Goal: Transaction & Acquisition: Obtain resource

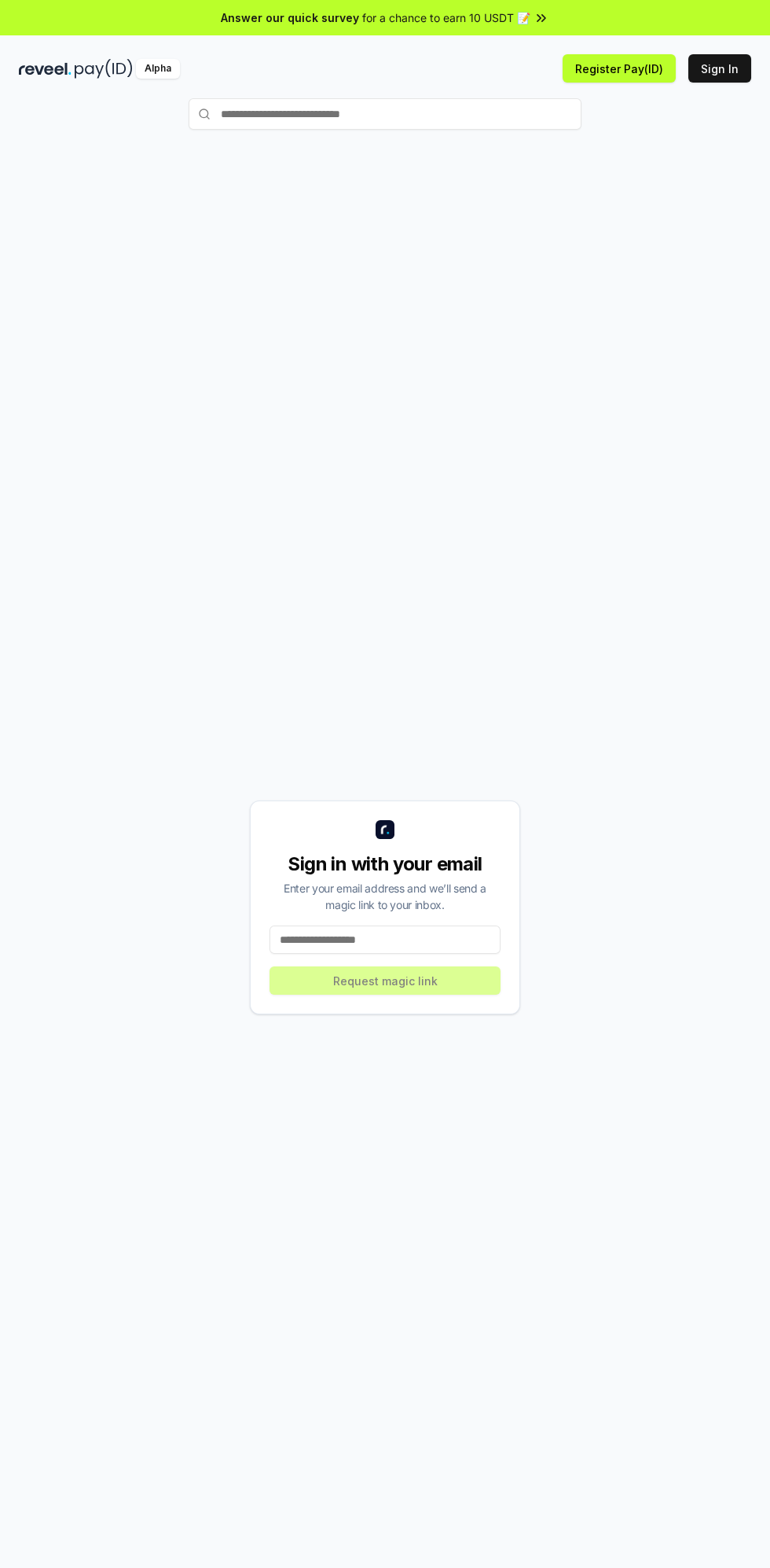
click at [282, 17] on span "Answer our quick survey" at bounding box center [290, 18] width 138 height 17
click at [446, 941] on input at bounding box center [385, 940] width 231 height 28
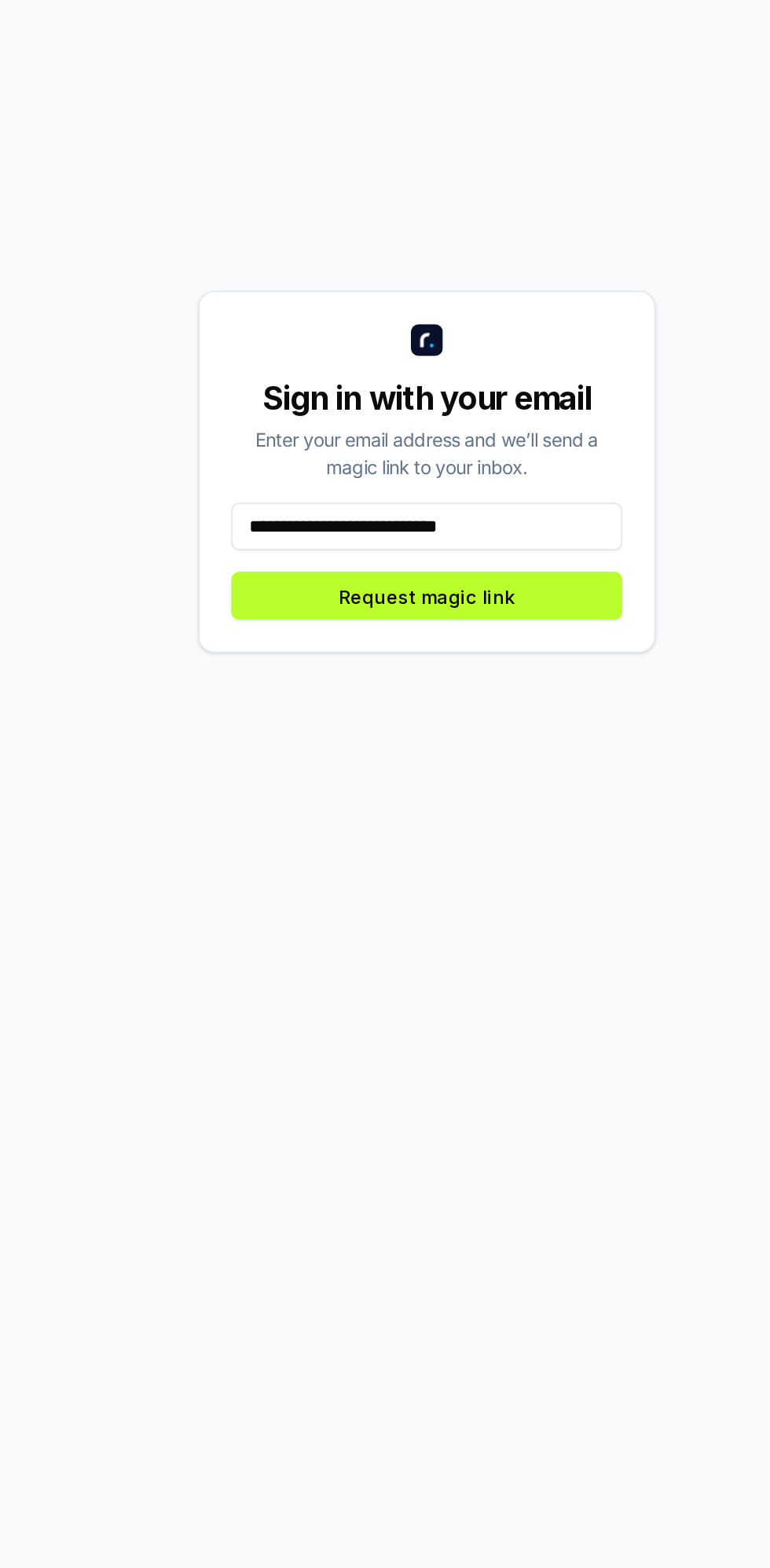
type input "**********"
click at [445, 988] on button "Request magic link" at bounding box center [385, 980] width 231 height 28
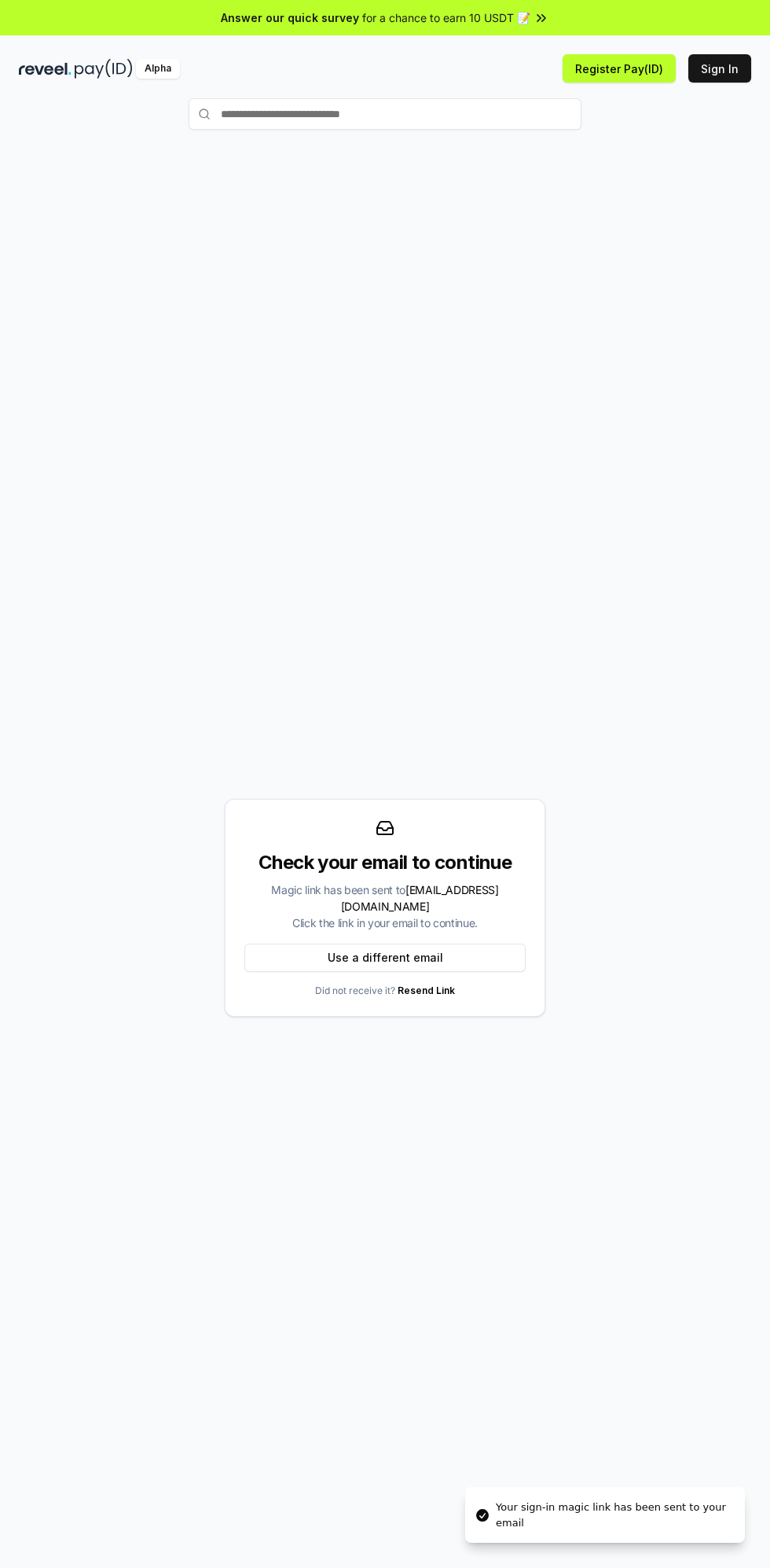
click at [691, 70] on button "Sign In" at bounding box center [719, 69] width 63 height 28
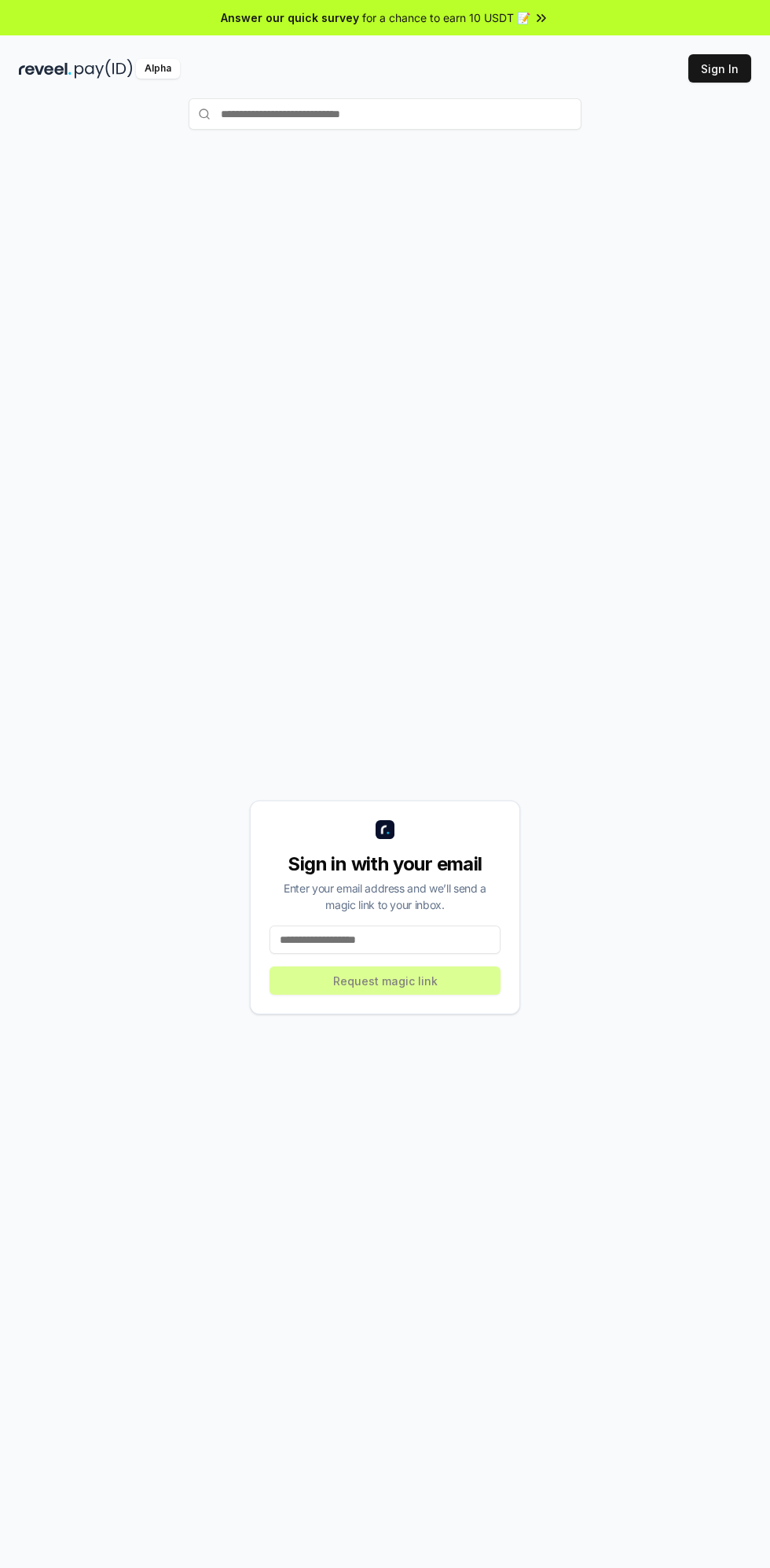
click at [423, 935] on input at bounding box center [385, 940] width 231 height 28
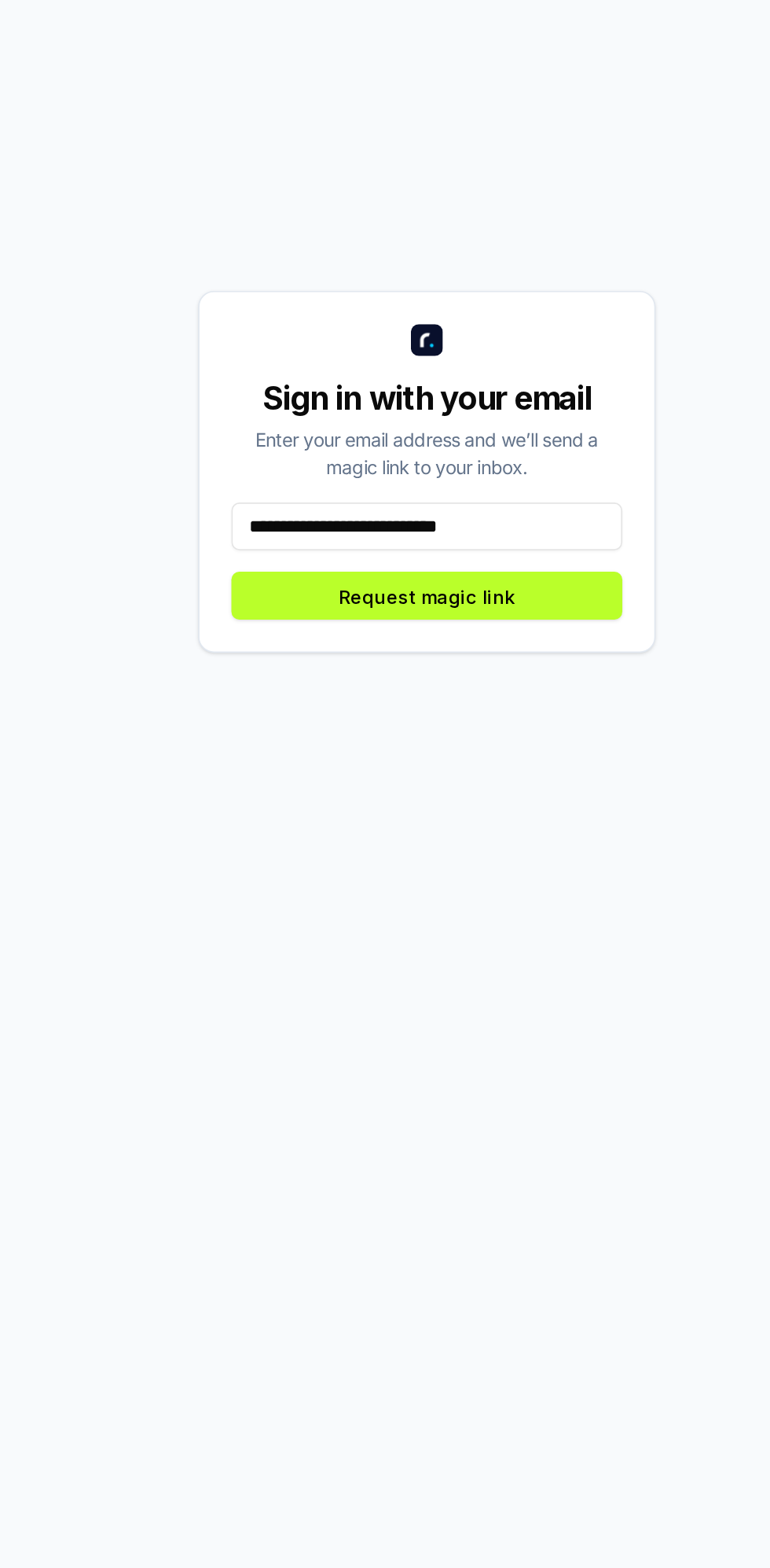
type input "**********"
click at [448, 982] on button "Request magic link" at bounding box center [385, 980] width 231 height 28
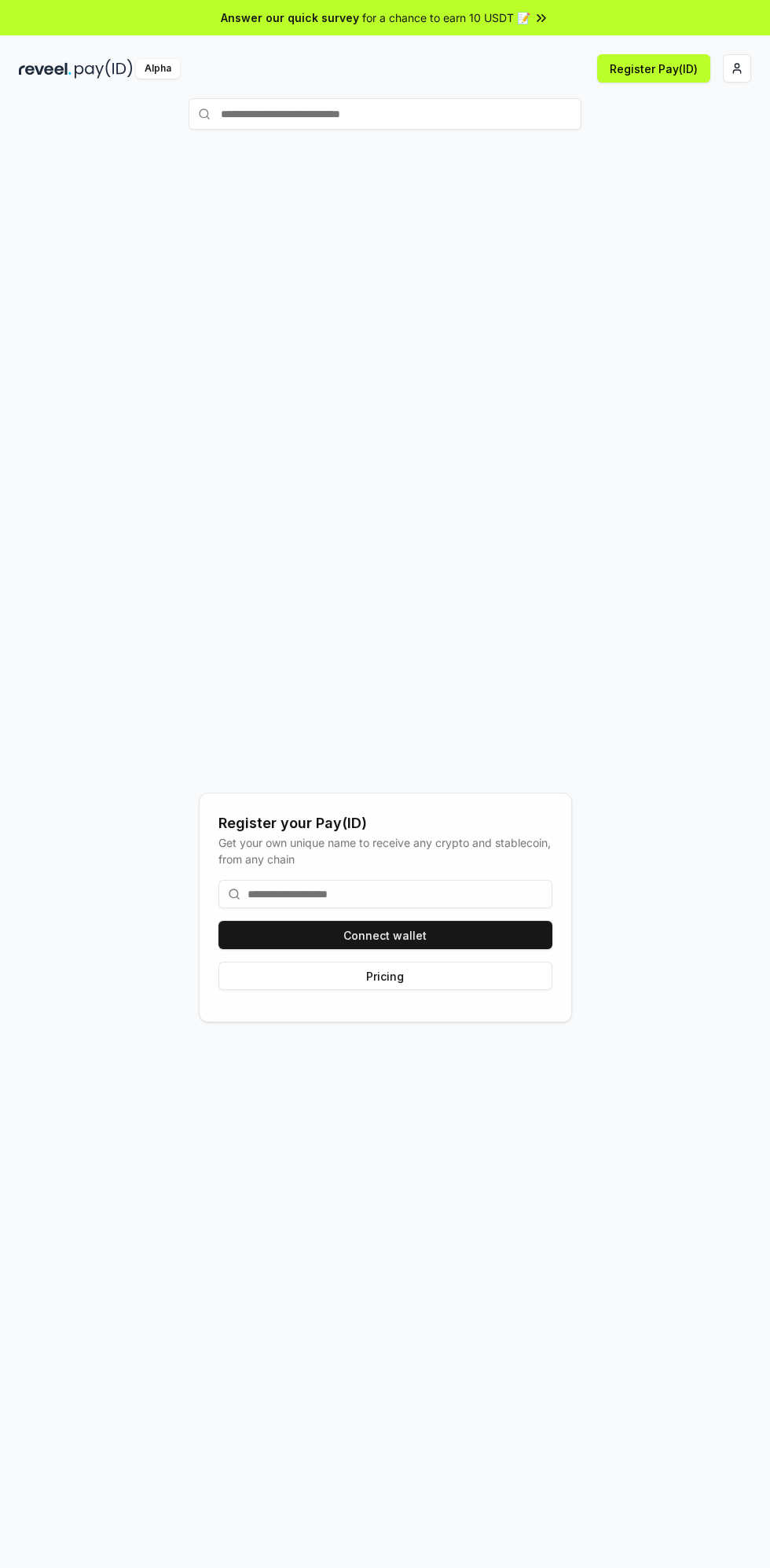
click at [496, 944] on button "Connect wallet" at bounding box center [385, 935] width 334 height 28
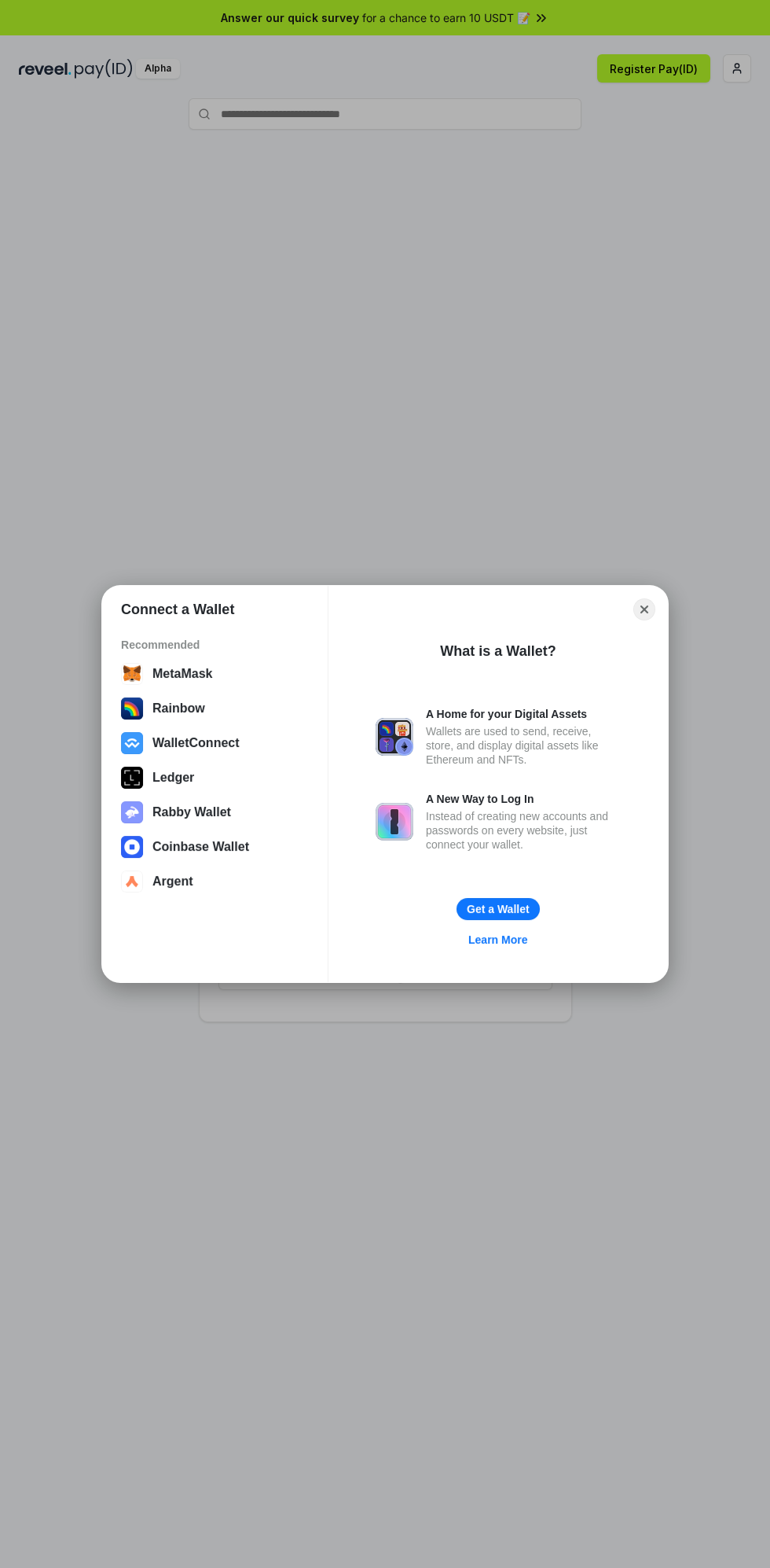
click at [211, 666] on div "MetaMask" at bounding box center [215, 673] width 188 height 22
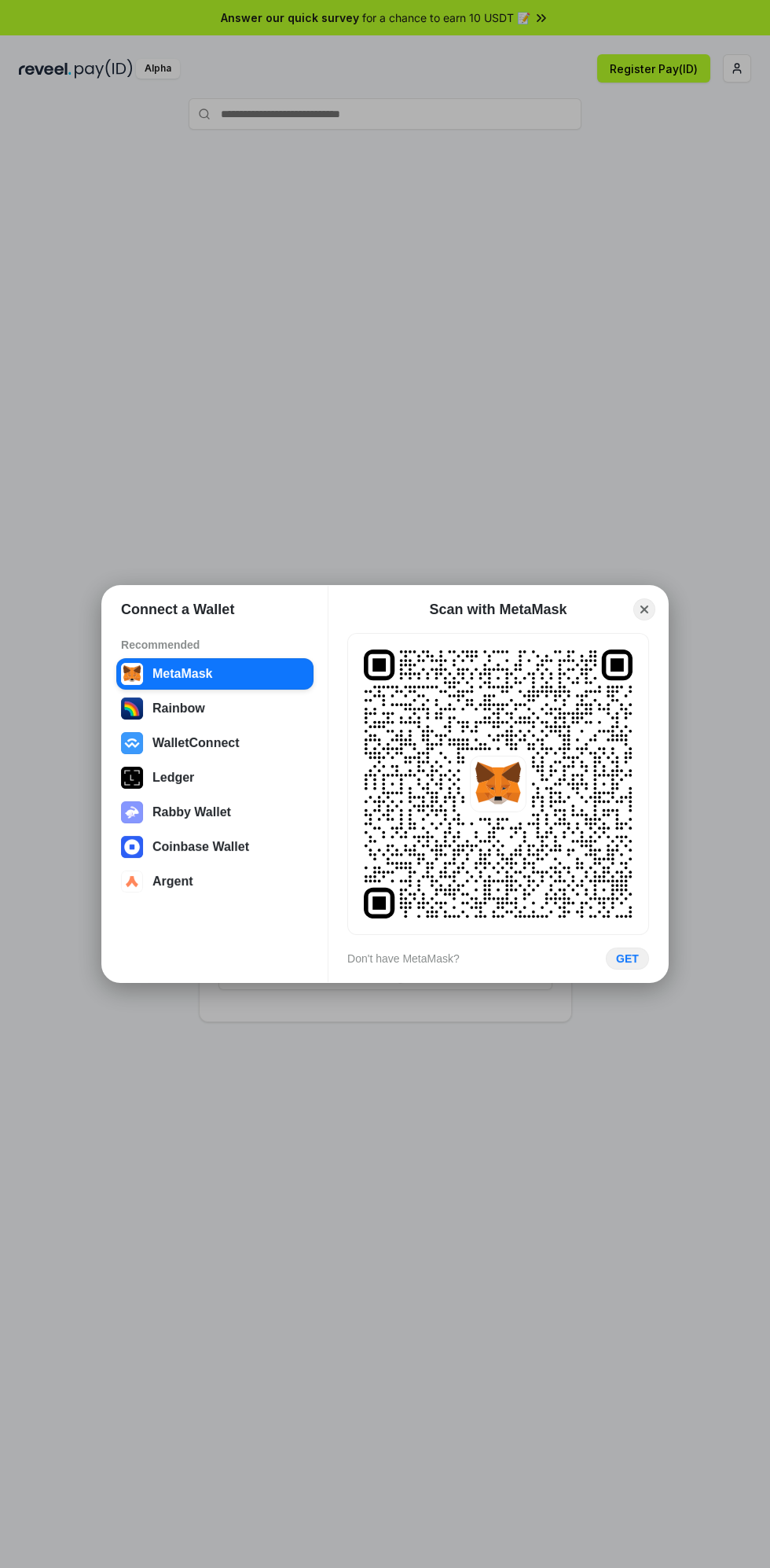
click at [628, 958] on div "GET" at bounding box center [627, 958] width 23 height 14
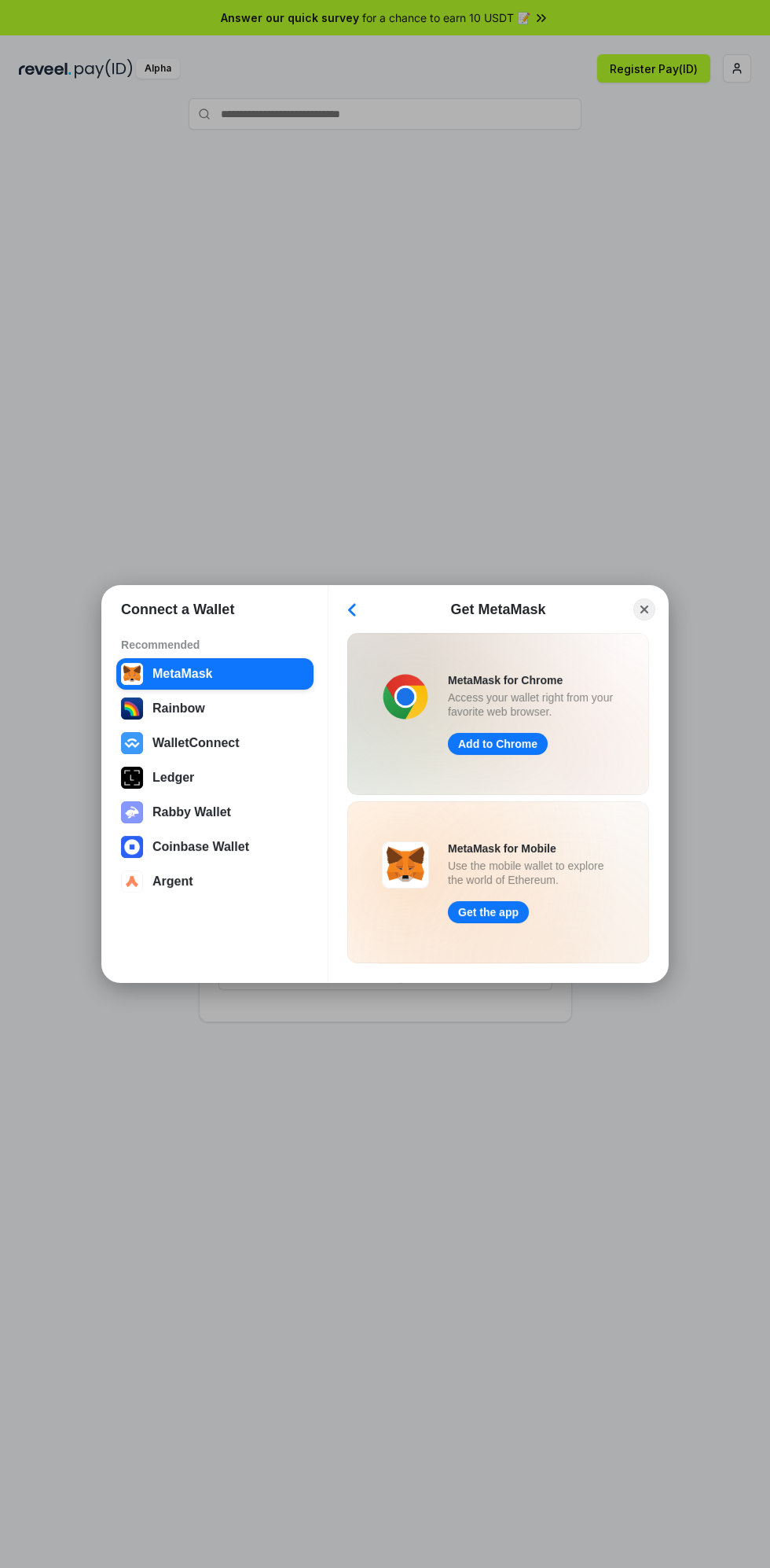
click at [499, 917] on div "Get the app" at bounding box center [488, 911] width 60 height 14
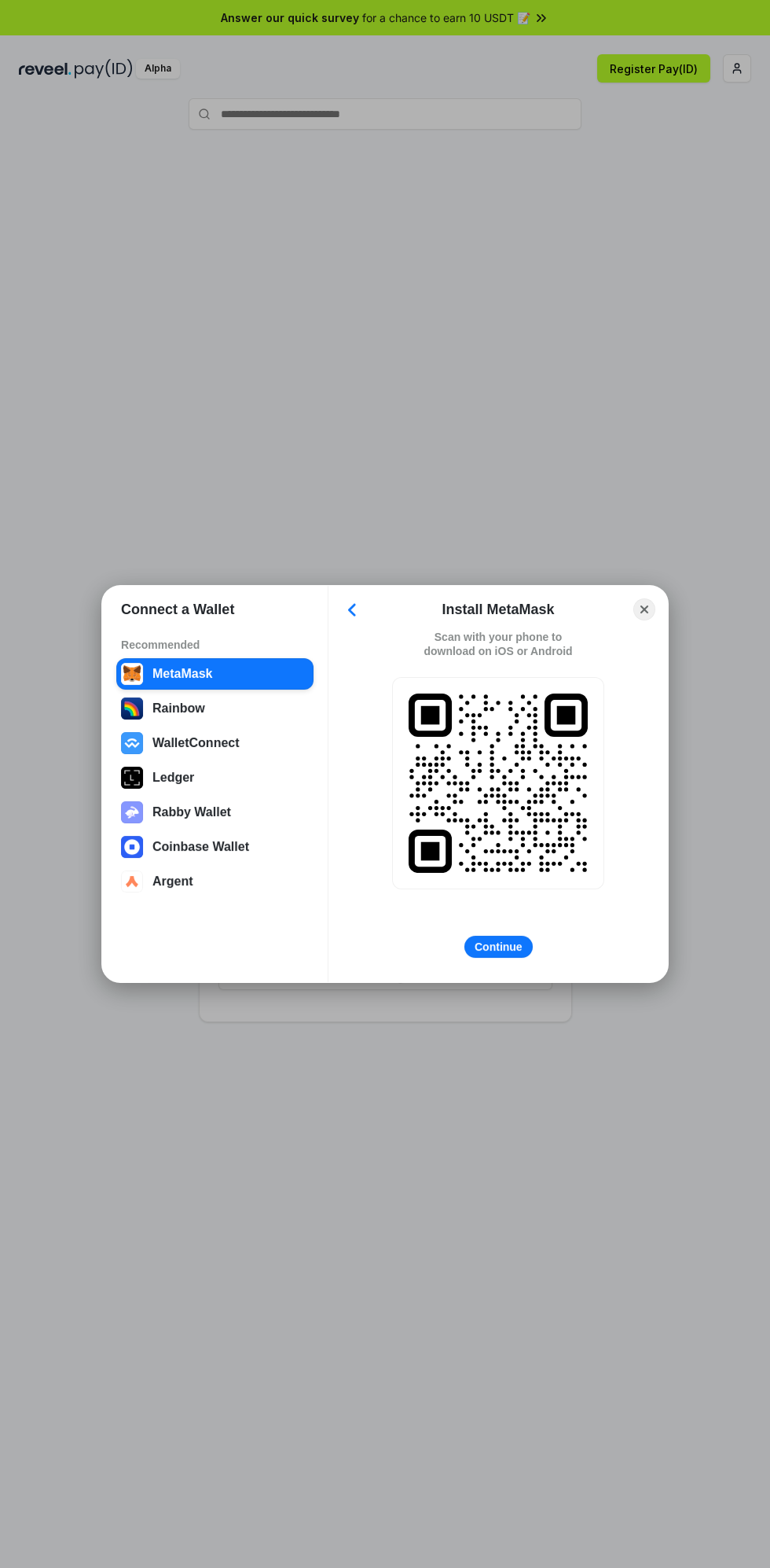
click at [514, 954] on button "Continue" at bounding box center [498, 946] width 69 height 22
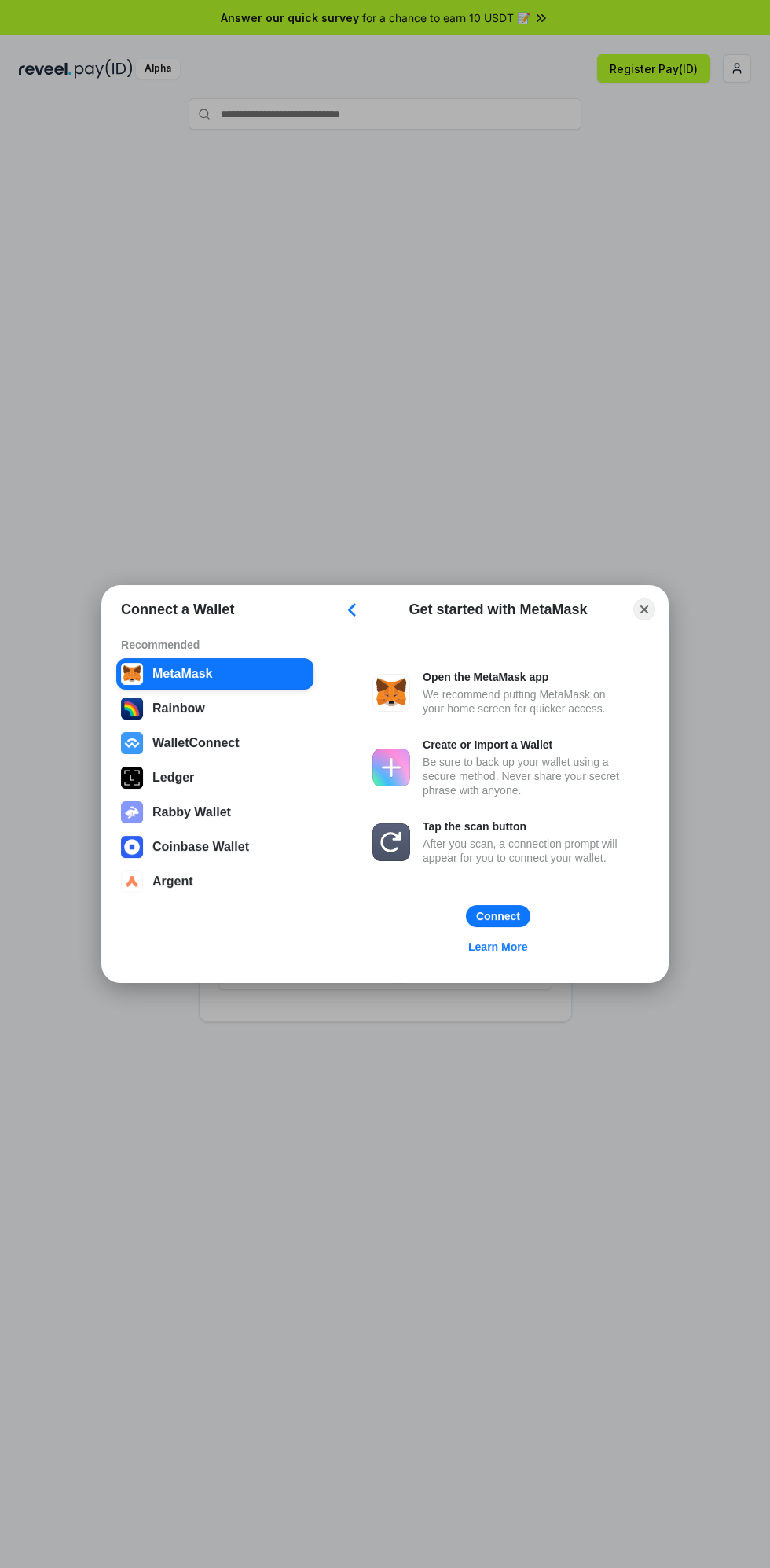
click at [565, 705] on div "We recommend putting MetaMask on your home screen for quicker access." at bounding box center [524, 702] width 201 height 28
click at [504, 697] on div "We recommend putting MetaMask on your home screen for quicker access." at bounding box center [524, 702] width 201 height 28
click at [510, 914] on div "Connect" at bounding box center [498, 915] width 44 height 14
click at [507, 911] on div "Connect" at bounding box center [498, 915] width 44 height 14
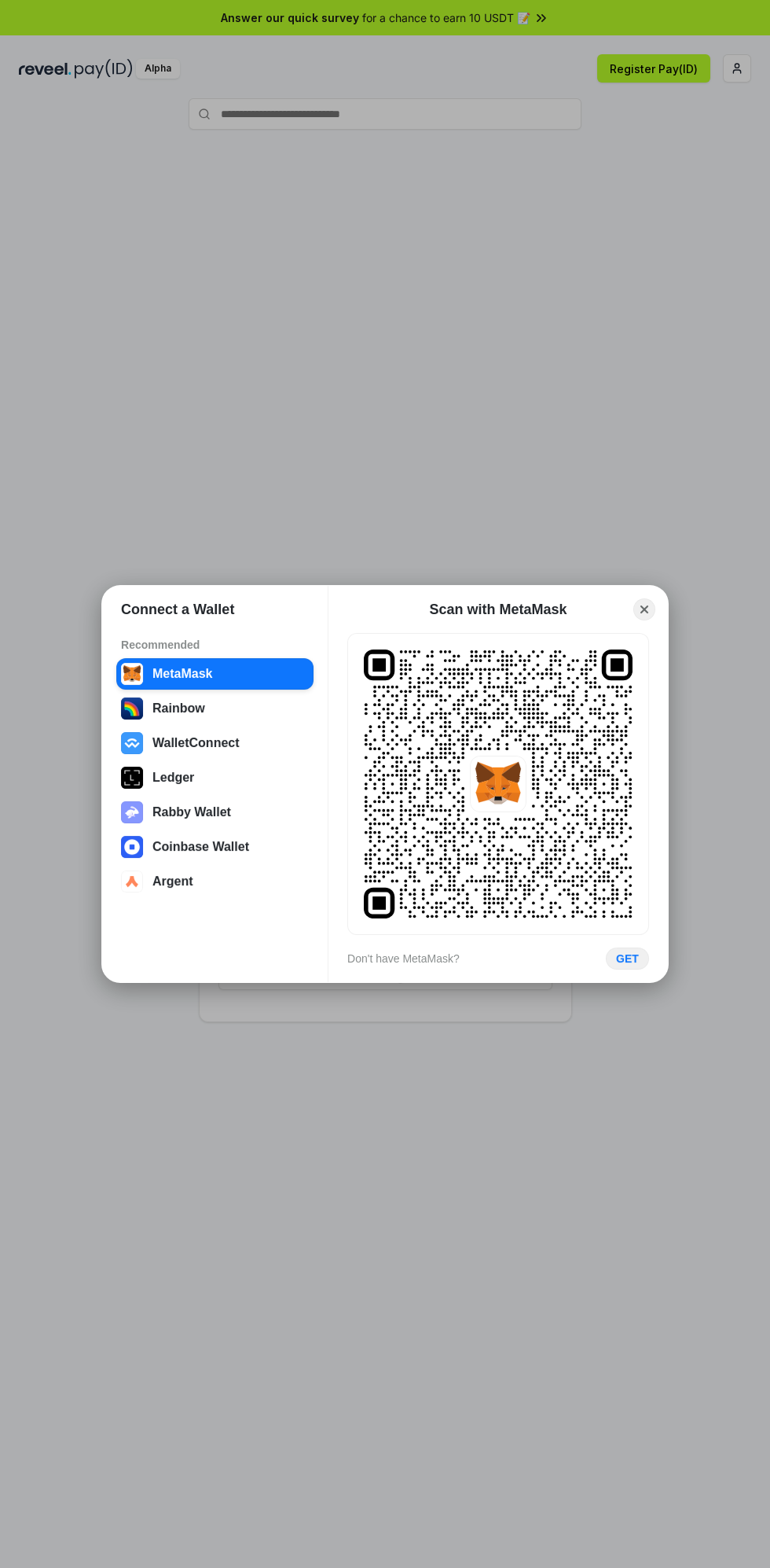
click at [500, 911] on rect at bounding box center [498, 784] width 269 height 269
click at [625, 962] on div "GET" at bounding box center [627, 958] width 23 height 14
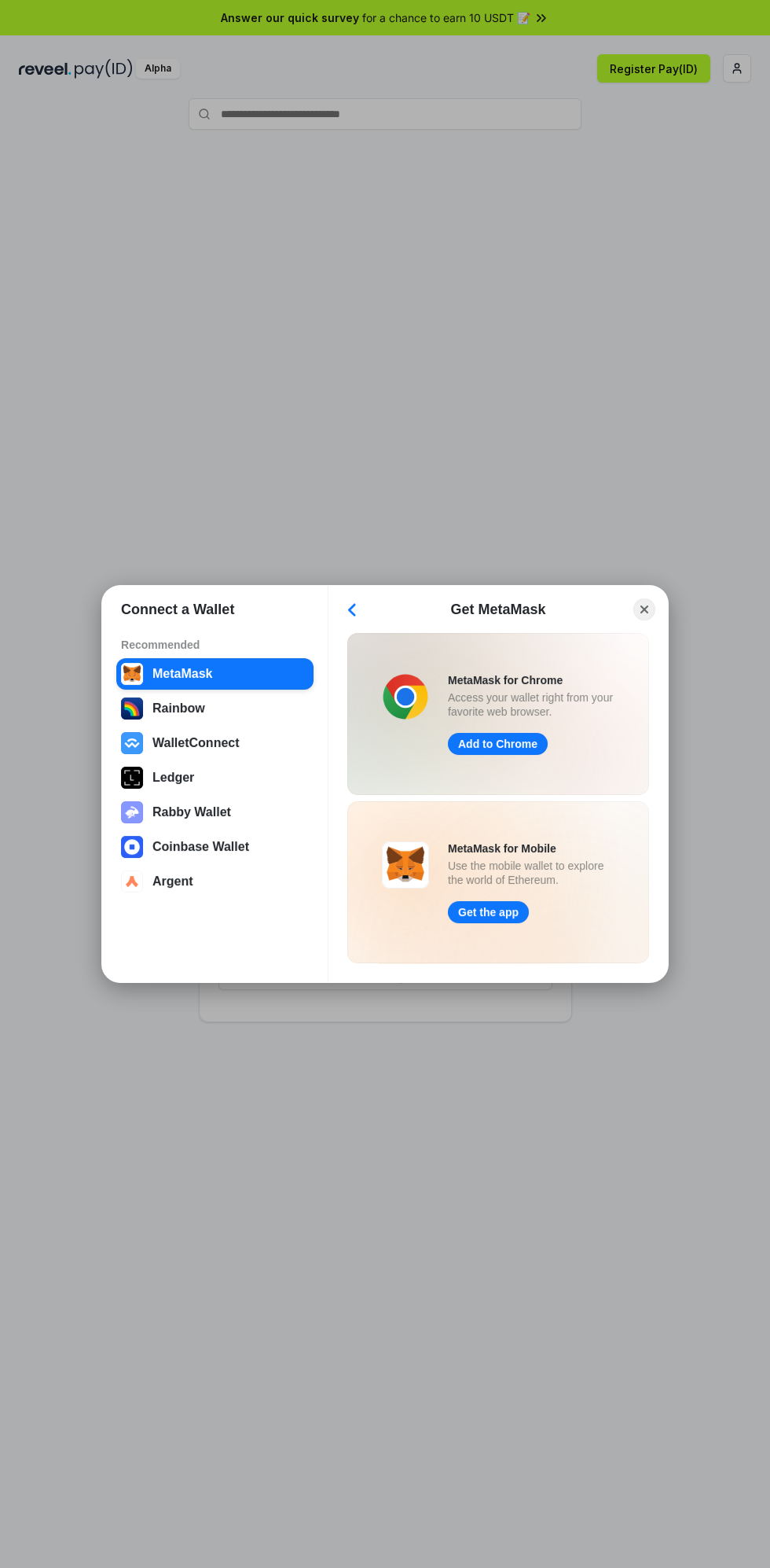
click at [519, 736] on link "Add to Chrome" at bounding box center [497, 743] width 100 height 22
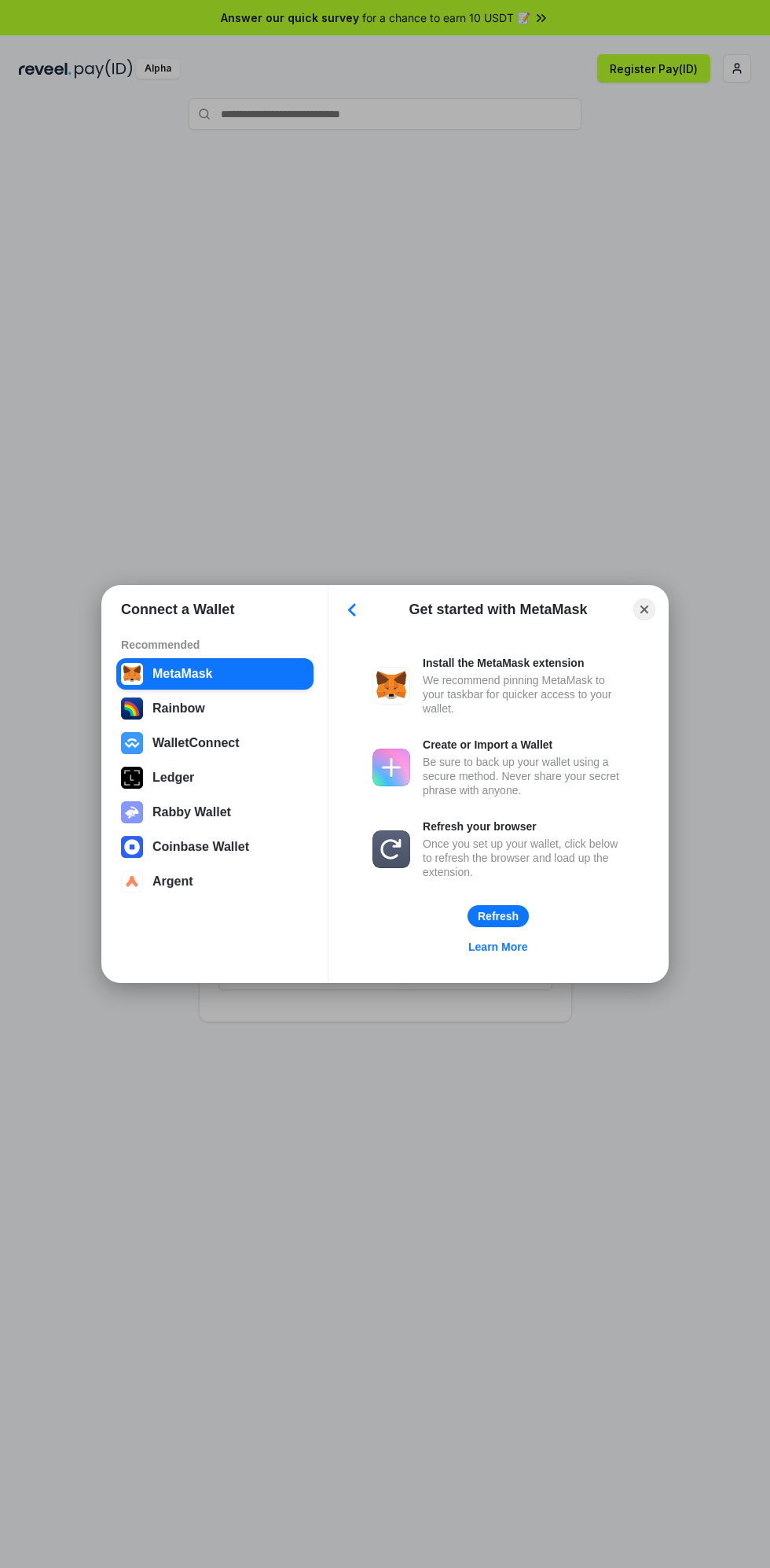
click at [527, 695] on div "We recommend pinning MetaMask to your taskbar for quicker access to your wallet." at bounding box center [524, 693] width 201 height 42
click at [510, 909] on div "Refresh" at bounding box center [497, 915] width 40 height 14
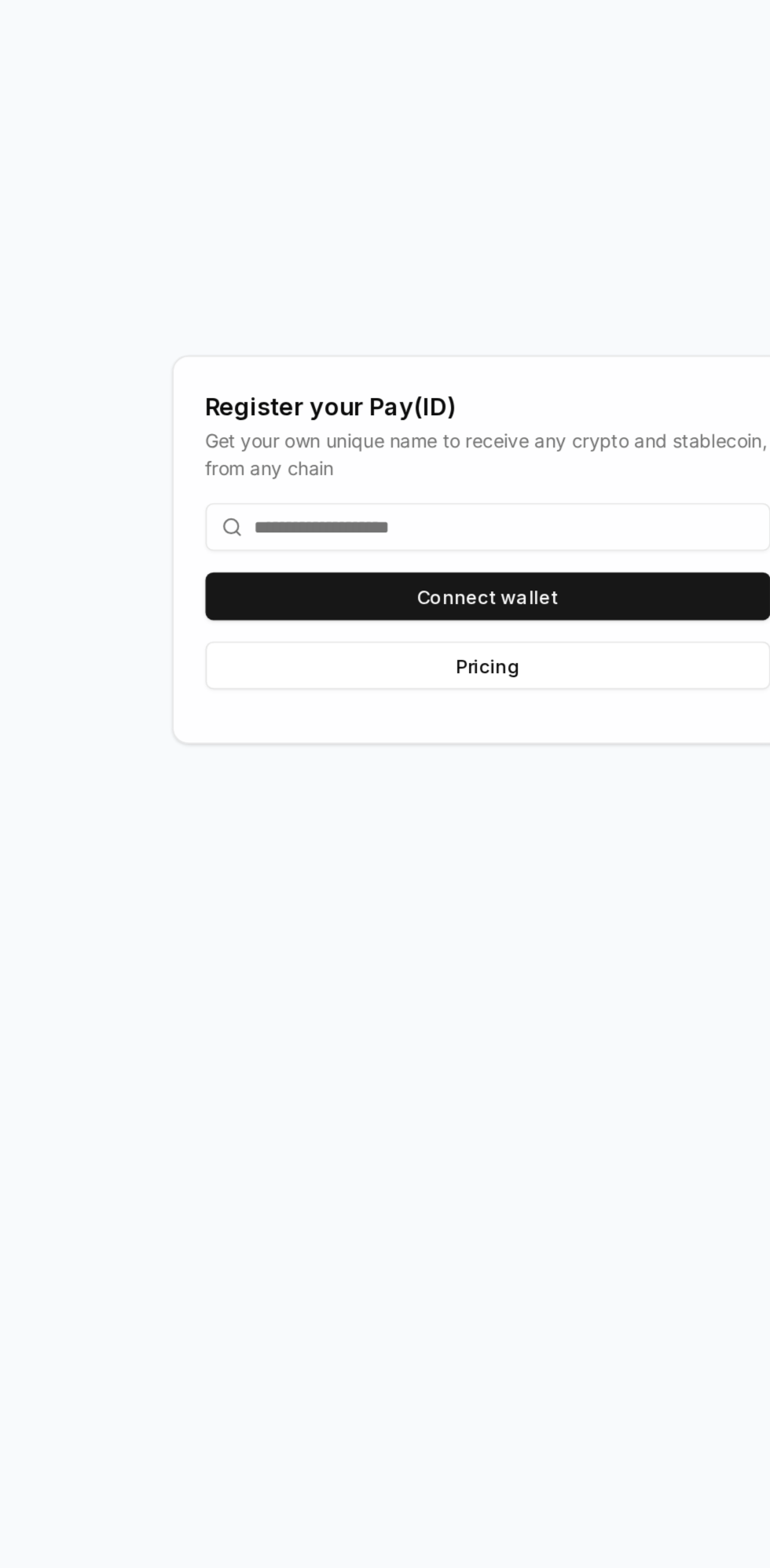
click at [489, 938] on button "Connect wallet" at bounding box center [385, 935] width 334 height 28
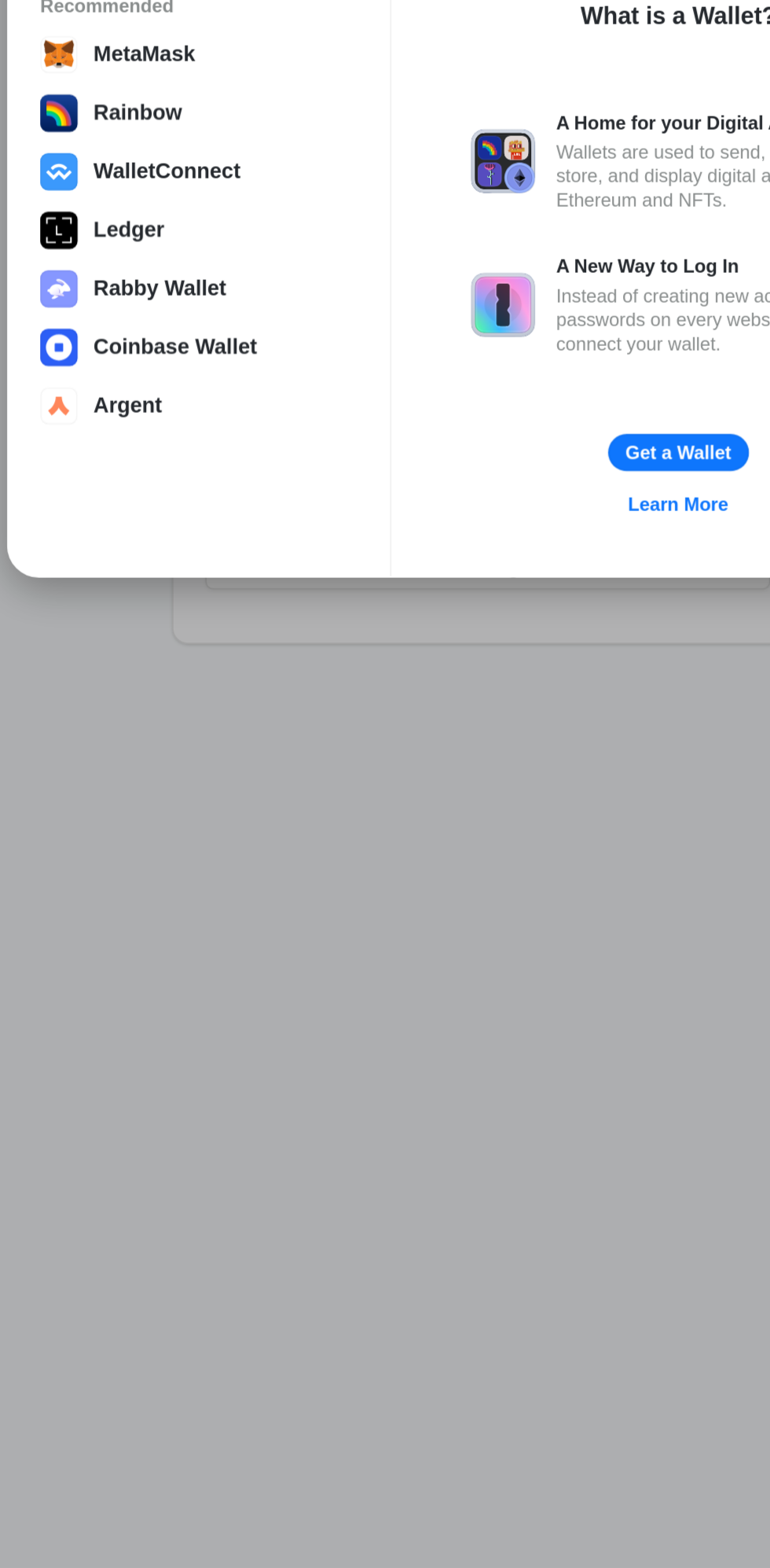
click at [221, 676] on div "MetaMask" at bounding box center [215, 673] width 188 height 22
